Goal: Use online tool/utility: Utilize a website feature to perform a specific function

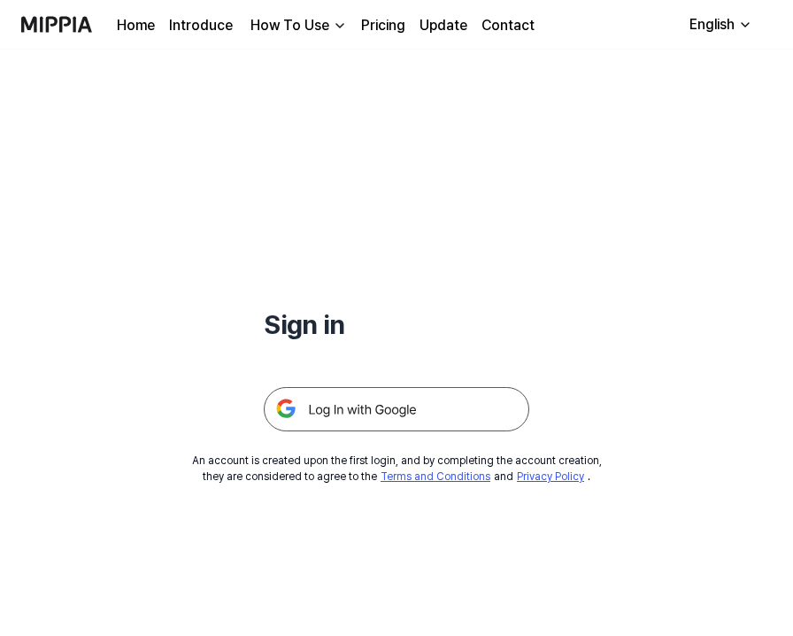
click at [336, 410] on img at bounding box center [397, 409] width 266 height 44
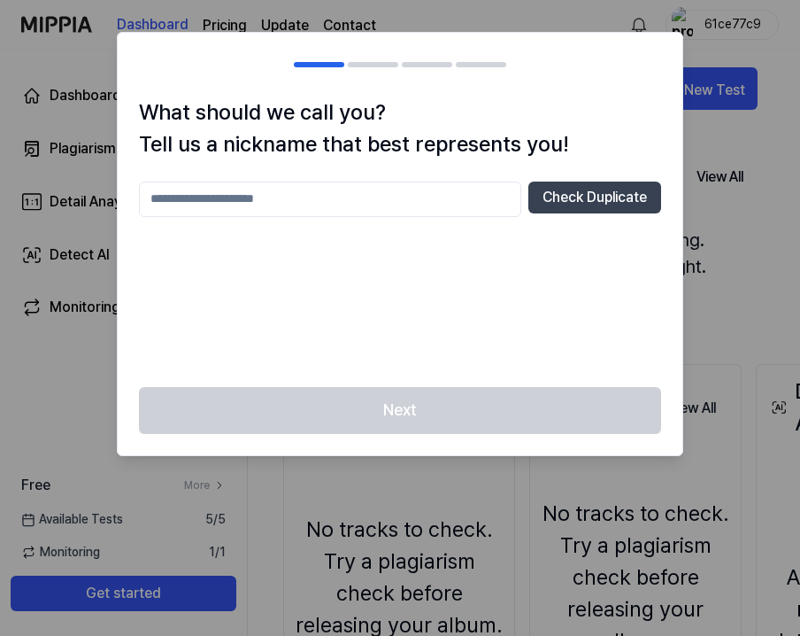
click at [393, 181] on input "text" at bounding box center [330, 198] width 382 height 35
type input "********"
click at [576, 204] on button "Check Duplicate" at bounding box center [594, 197] width 133 height 32
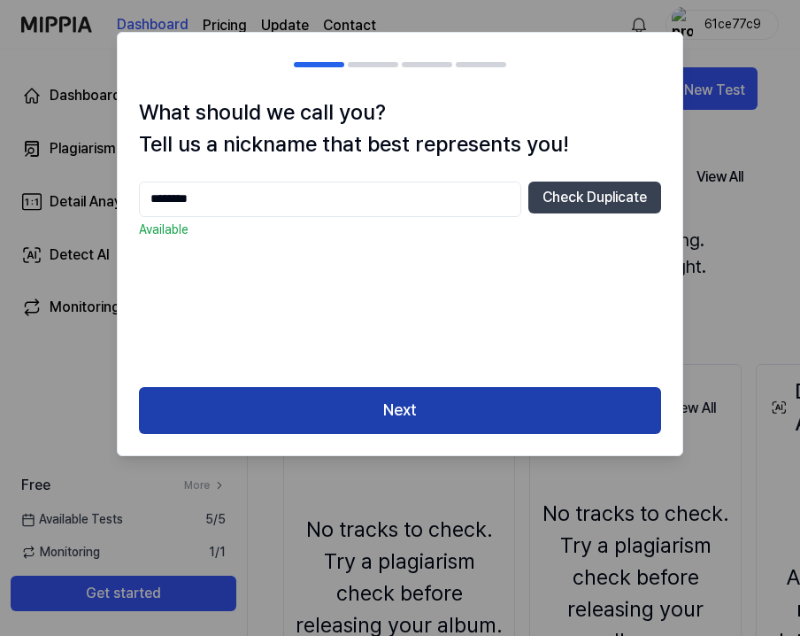
click at [462, 401] on button "Next" at bounding box center [400, 410] width 522 height 47
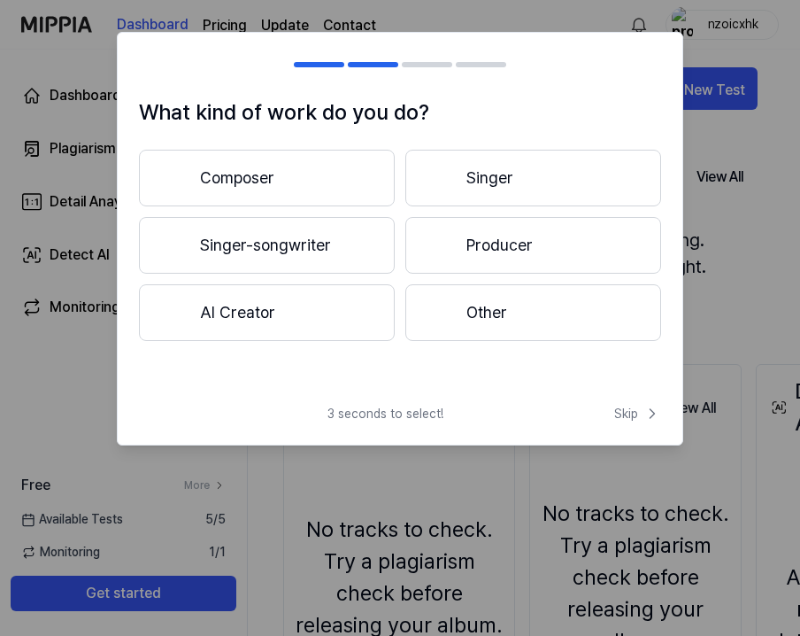
click at [470, 311] on button "Other" at bounding box center [533, 312] width 256 height 57
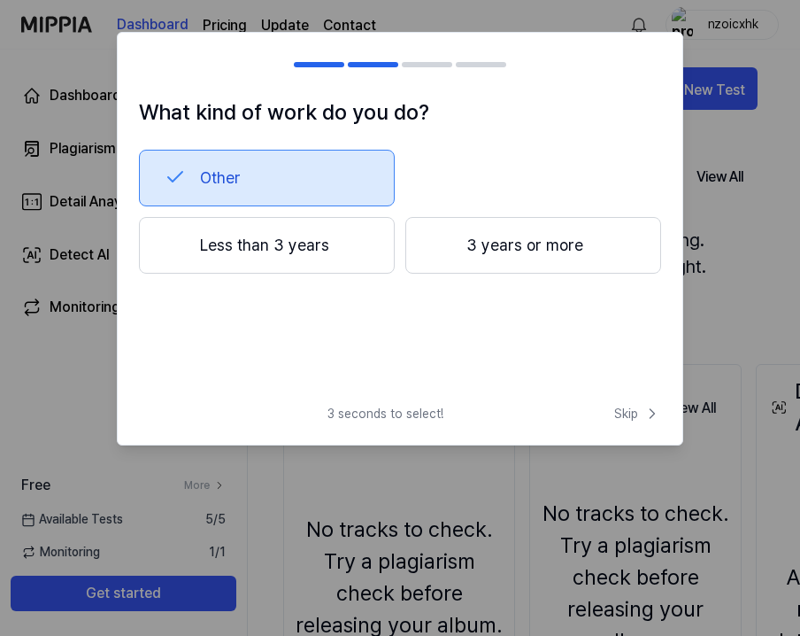
click at [258, 246] on button "Less than 3 years" at bounding box center [267, 245] width 256 height 57
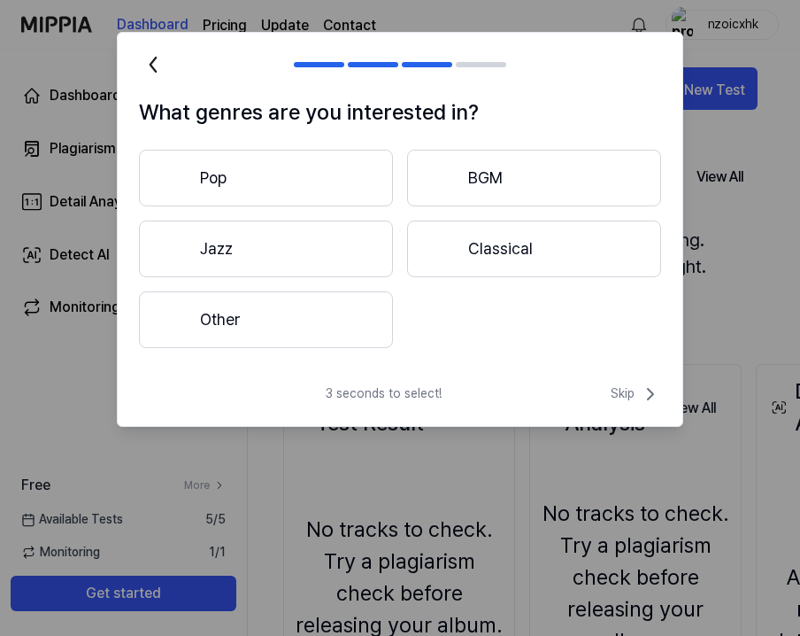
click at [302, 197] on button "Pop" at bounding box center [266, 178] width 254 height 57
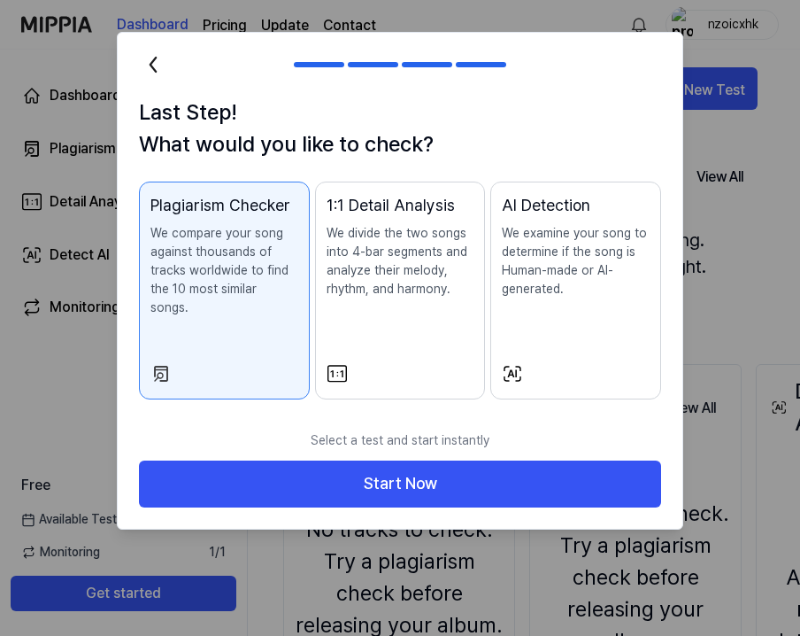
click at [568, 276] on p "We examine your song to determine if the song is Human-made or AI-generated." at bounding box center [576, 261] width 148 height 74
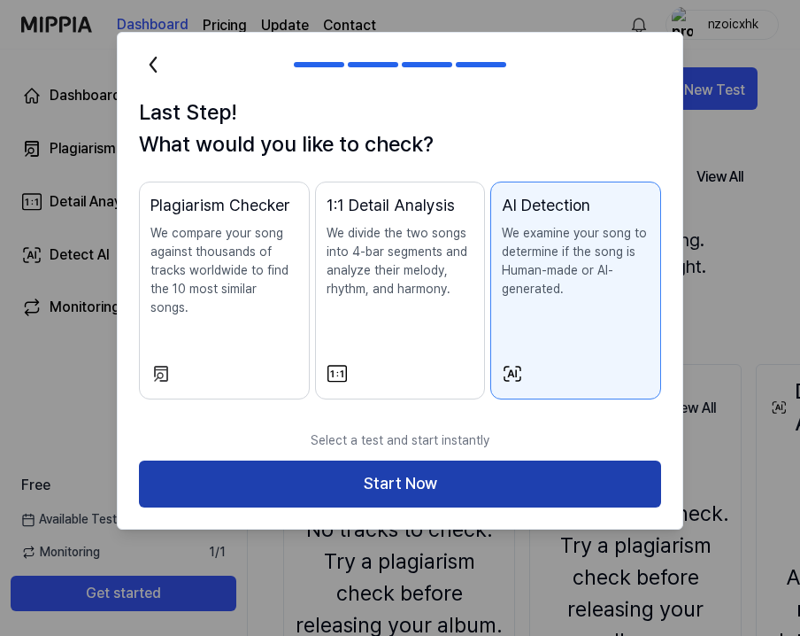
click at [463, 468] on button "Start Now" at bounding box center [400, 483] width 522 height 47
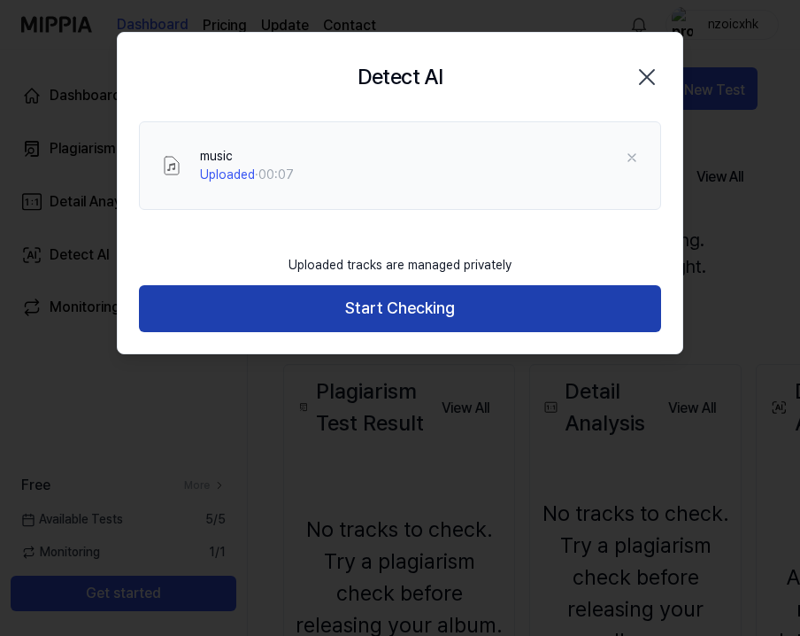
click at [387, 308] on button "Start Checking" at bounding box center [400, 308] width 522 height 47
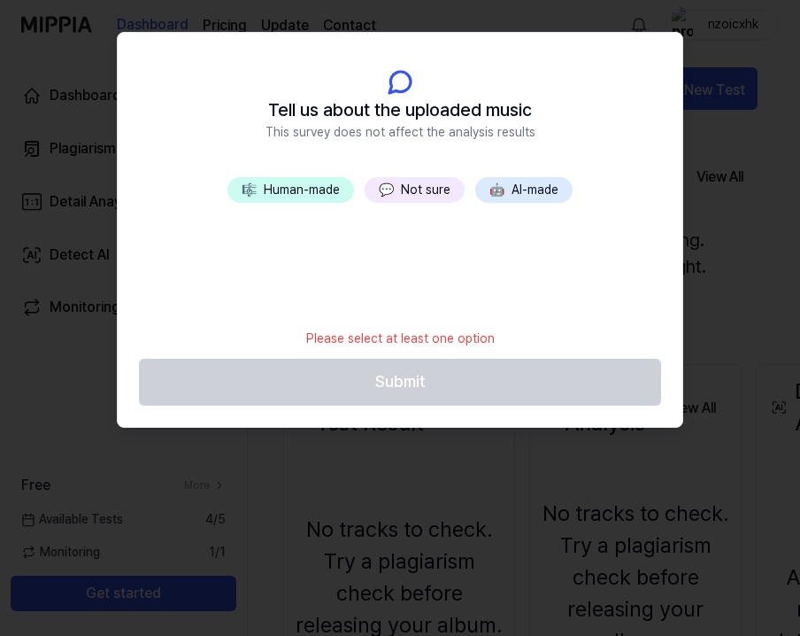
click at [543, 185] on button "🤖 AI-made" at bounding box center [523, 190] width 97 height 26
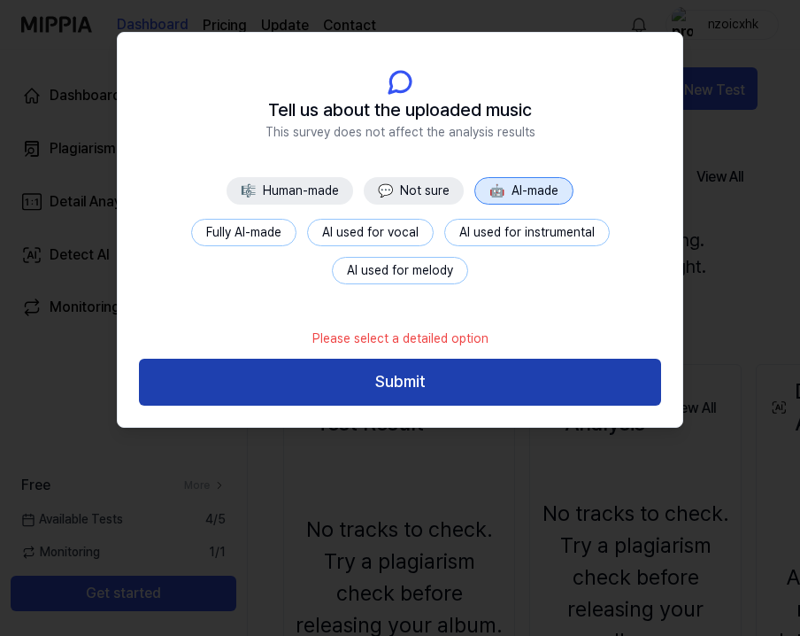
click at [415, 396] on button "Submit" at bounding box center [400, 381] width 522 height 47
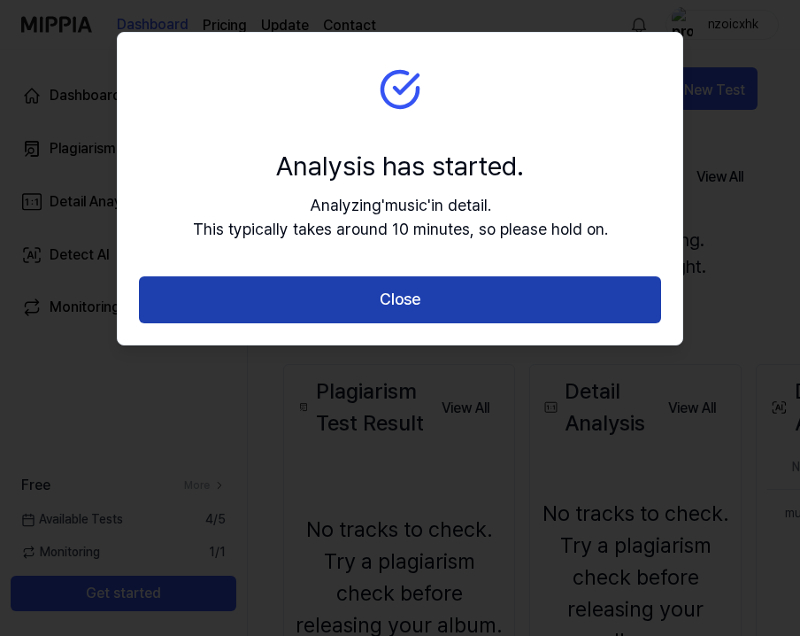
click at [399, 306] on button "Close" at bounding box center [400, 299] width 522 height 47
